Goal: Check status: Check status

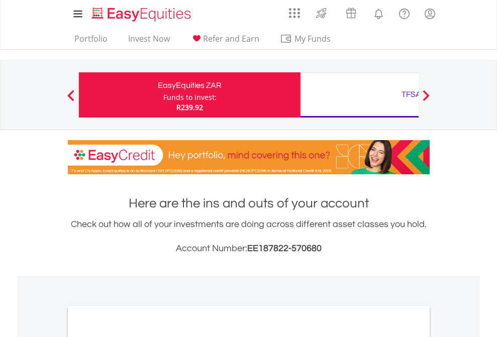
click at [163, 95] on div "Funds to invest:" at bounding box center [189, 97] width 53 height 10
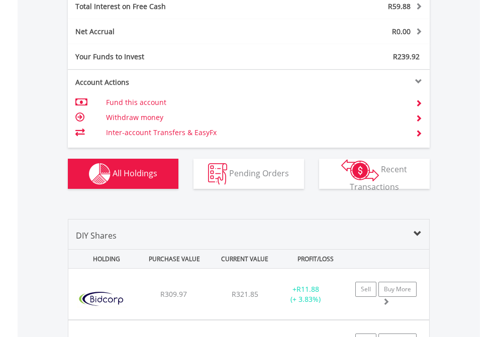
scroll to position [1157, 0]
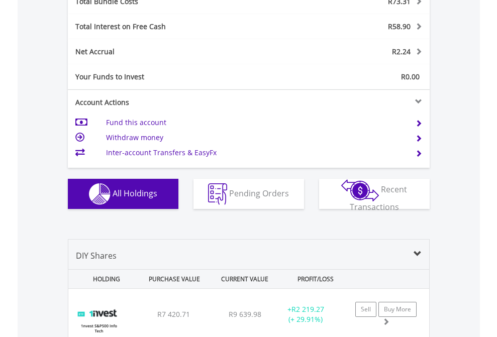
scroll to position [1177, 0]
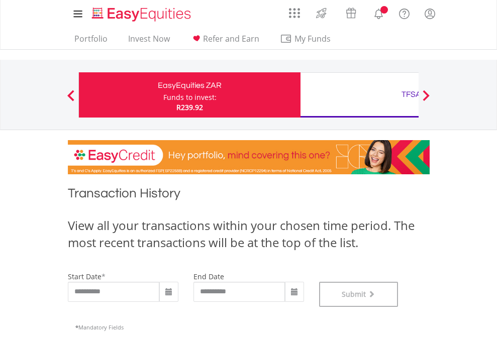
scroll to position [407, 0]
click at [359, 95] on div "TFSA" at bounding box center [410, 94] width 209 height 14
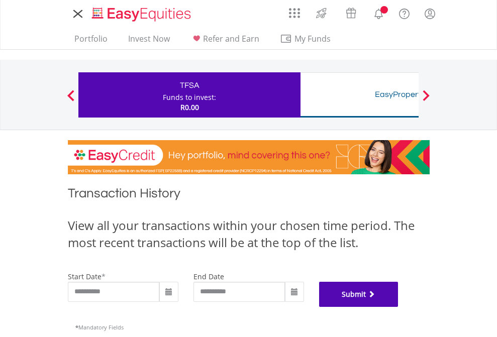
click at [398, 307] on button "Submit" at bounding box center [358, 294] width 79 height 25
